Goal: Check status: Check status

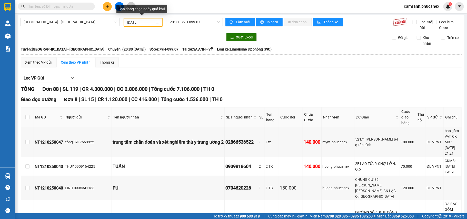
drag, startPoint x: 139, startPoint y: 23, endPoint x: 139, endPoint y: 27, distance: 4.1
click at [139, 23] on input "12/10/2025" at bounding box center [141, 23] width 28 height 6
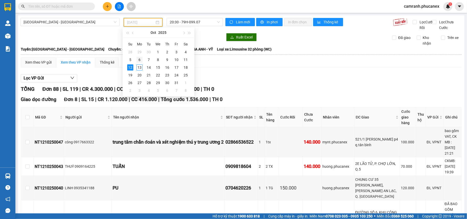
click at [140, 60] on div "6" at bounding box center [140, 60] width 6 height 6
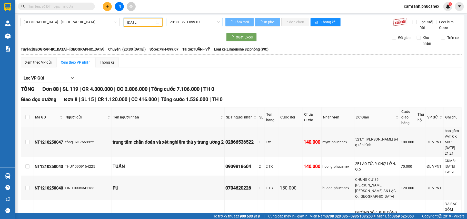
type input "06/10/2025"
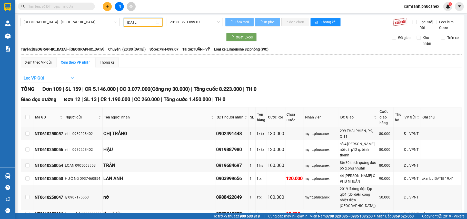
click at [67, 82] on button "Lọc VP Gửi" at bounding box center [49, 78] width 56 height 8
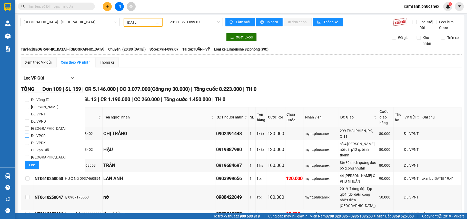
click at [45, 135] on span "ĐL VPCR" at bounding box center [38, 135] width 19 height 7
click at [29, 135] on input "ĐL VPCR" at bounding box center [27, 136] width 4 height 4
checkbox input "true"
click at [29, 162] on span "Lọc" at bounding box center [32, 165] width 6 height 6
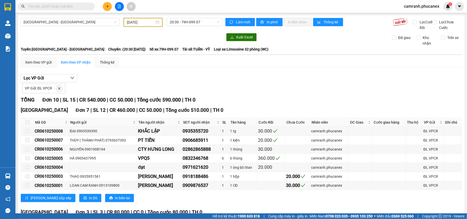
click at [140, 25] on input "06/10/2025" at bounding box center [141, 23] width 28 height 6
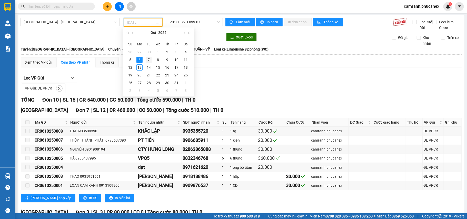
click at [150, 61] on div "7" at bounding box center [149, 60] width 6 height 6
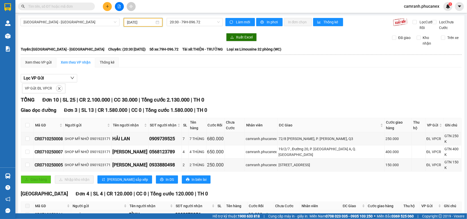
click at [141, 21] on input "07/10/2025" at bounding box center [141, 23] width 28 height 6
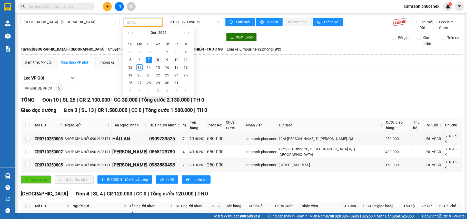
click at [155, 60] on div "8" at bounding box center [158, 60] width 6 height 6
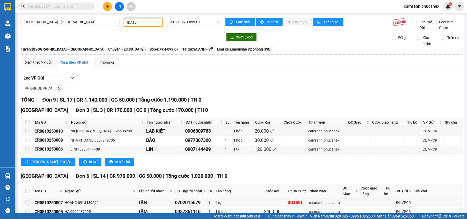
click at [133, 20] on input "08/10/2025" at bounding box center [141, 23] width 28 height 6
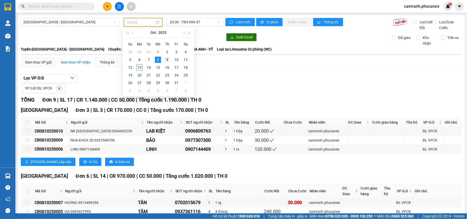
click at [167, 57] on div "9" at bounding box center [167, 60] width 6 height 6
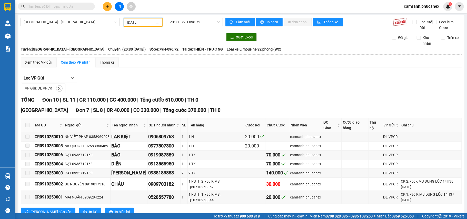
click at [144, 25] on div "09/10/2025" at bounding box center [143, 22] width 39 height 9
click at [144, 22] on input "09/10/2025" at bounding box center [141, 23] width 28 height 6
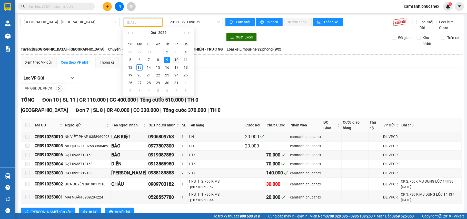
click at [175, 59] on div "10" at bounding box center [176, 60] width 6 height 6
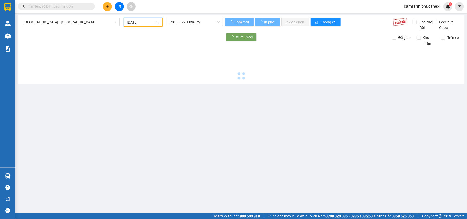
type input "10/10/2025"
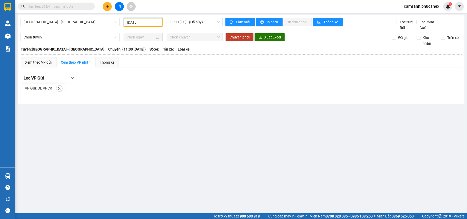
click at [188, 21] on span "11:00 (TC) - (Đã hủy)" at bounding box center [195, 22] width 50 height 8
click at [190, 48] on div "20:30 - 79H-099.07" at bounding box center [190, 49] width 40 height 6
